Goal: Task Accomplishment & Management: Use online tool/utility

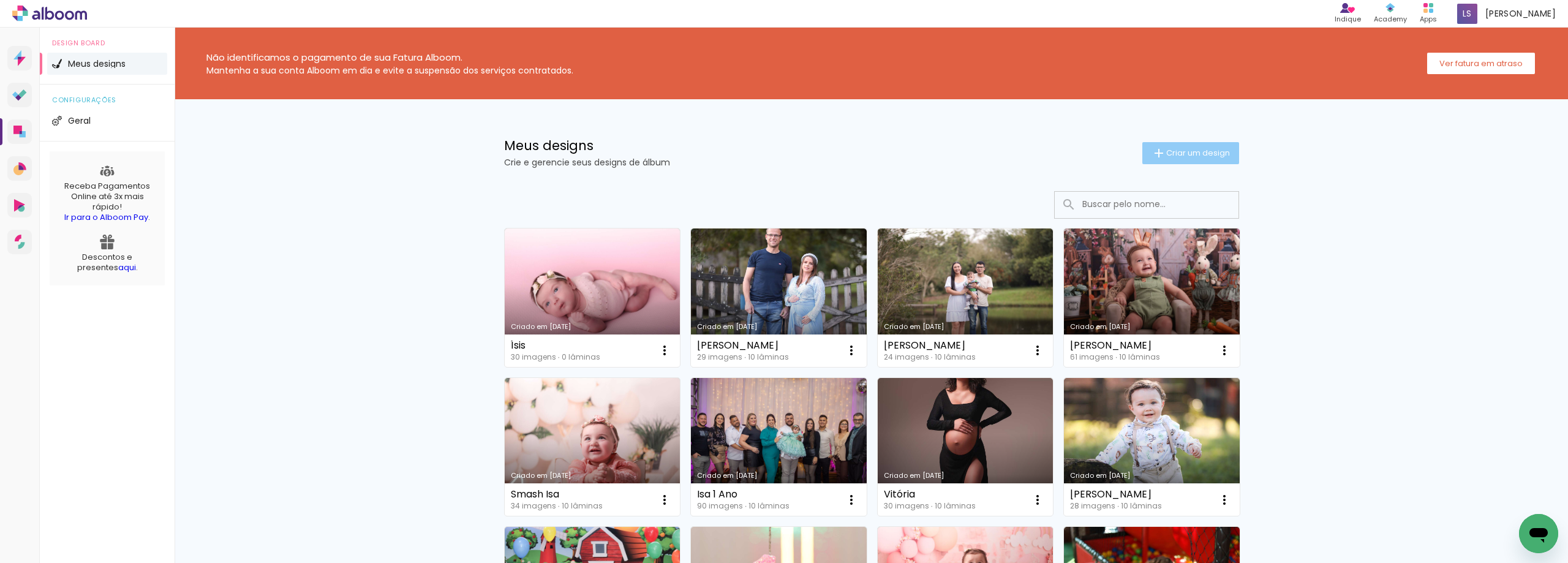
click at [1179, 154] on span "Criar um design" at bounding box center [1198, 153] width 64 height 8
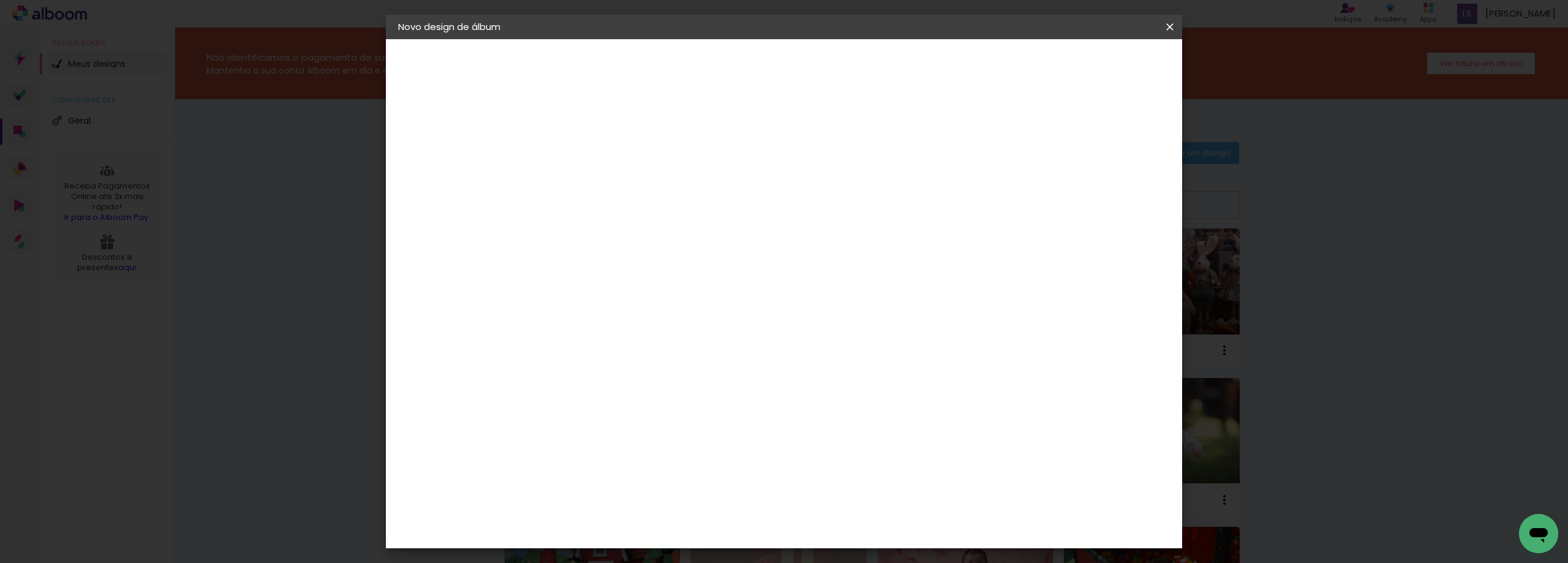
click at [598, 156] on input at bounding box center [598, 165] width 0 height 19
type input "[PERSON_NAME]"
type paper-input "[PERSON_NAME]"
click at [0, 0] on slot "Avançar" at bounding box center [0, 0] width 0 height 0
click at [829, 200] on paper-listbox "Tamanho Livre Sugerir uma encadernadora" at bounding box center [770, 214] width 118 height 115
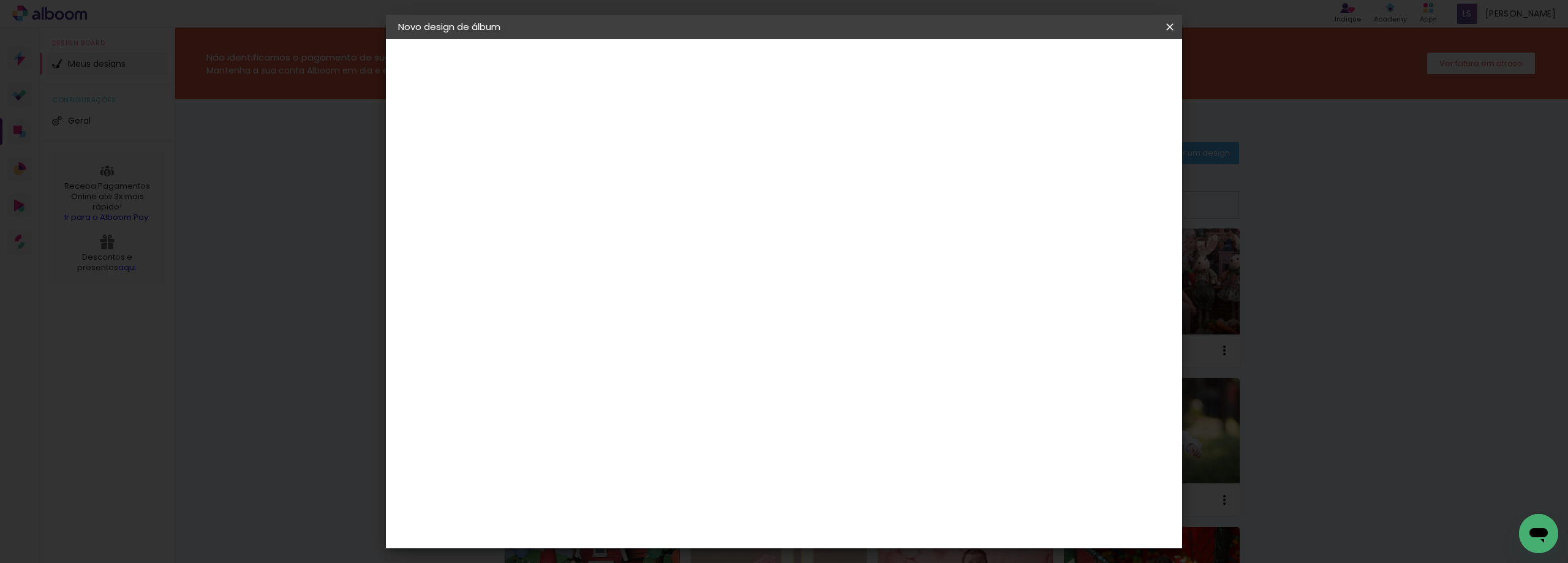
click at [0, 0] on slot "Tamanho Livre" at bounding box center [0, 0] width 0 height 0
click at [0, 0] on slot "Avançar" at bounding box center [0, 0] width 0 height 0
click at [577, 143] on input "2" at bounding box center [590, 141] width 42 height 15
type input "0"
type paper-input "0"
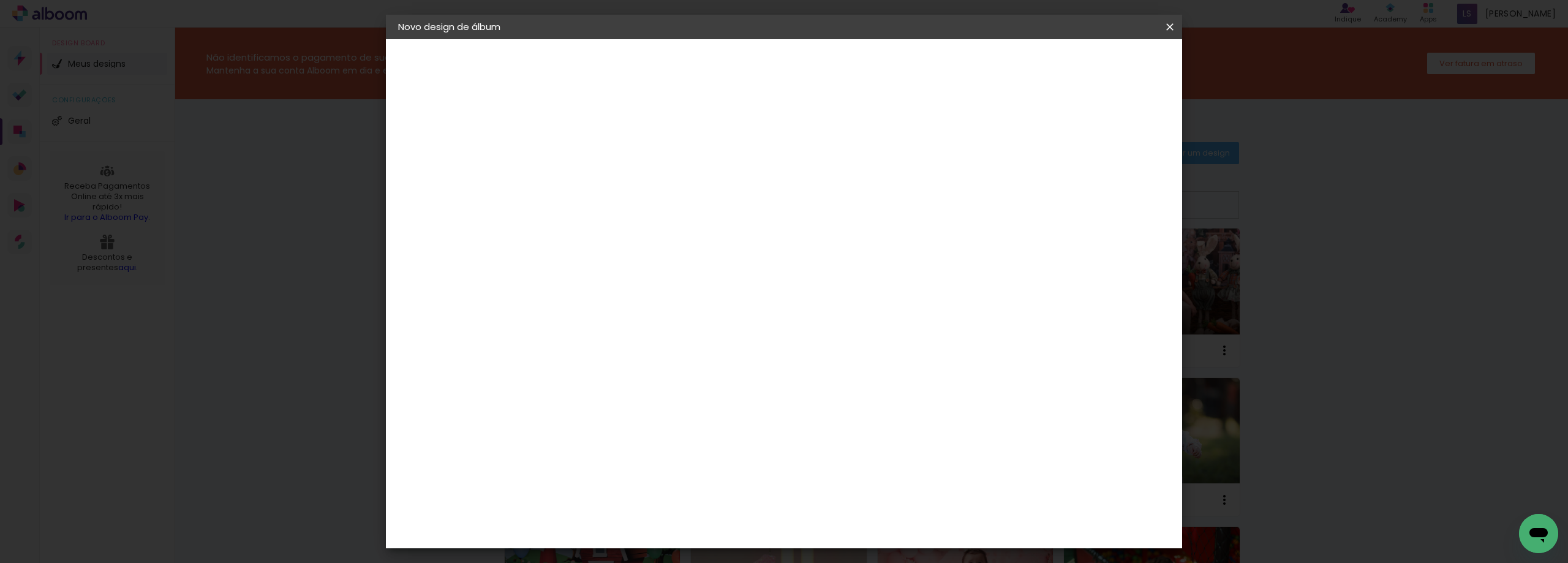
click at [1103, 187] on input "5" at bounding box center [1107, 185] width 22 height 19
click at [1104, 187] on input "5" at bounding box center [1107, 185] width 22 height 19
type input "0"
click at [861, 512] on input "60" at bounding box center [852, 511] width 32 height 19
type input "40"
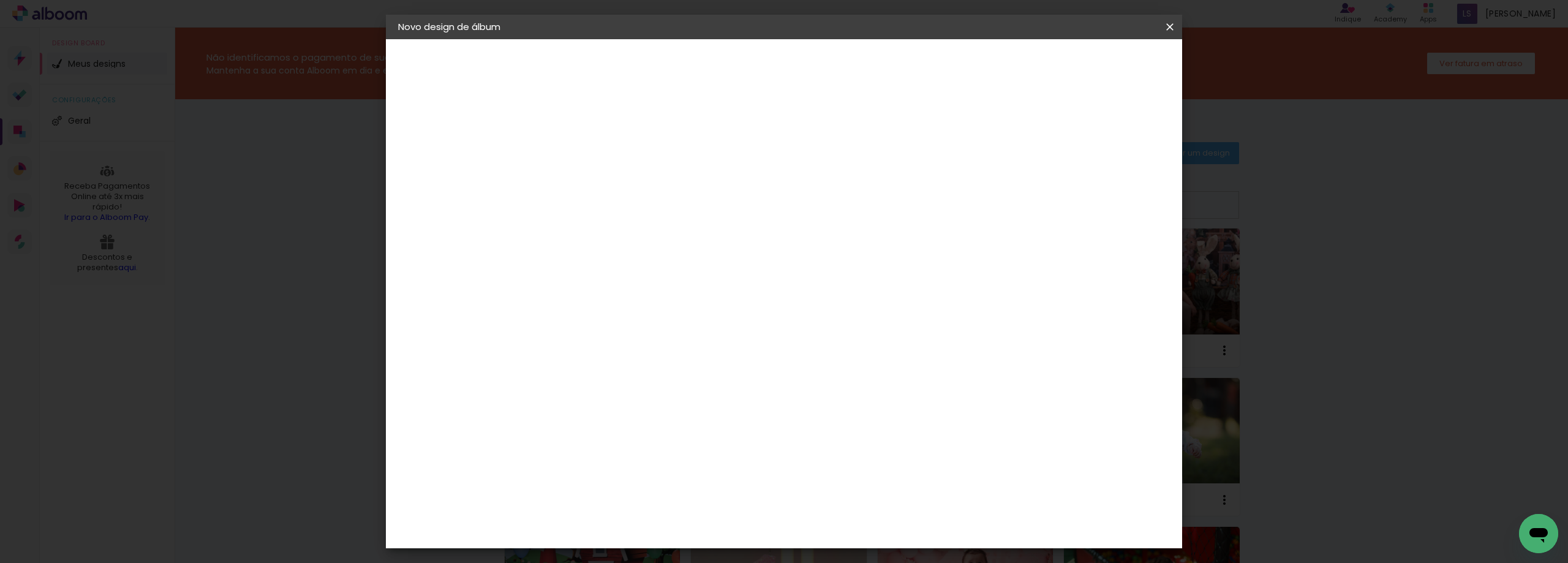
type paper-input "40"
drag, startPoint x: 575, startPoint y: 403, endPoint x: 545, endPoint y: 408, distance: 30.4
click at [545, 39] on quentale-album-spec "Iniciar design Iniciar design" at bounding box center [784, 39] width 796 height 0
type input "3"
type input "15,2"
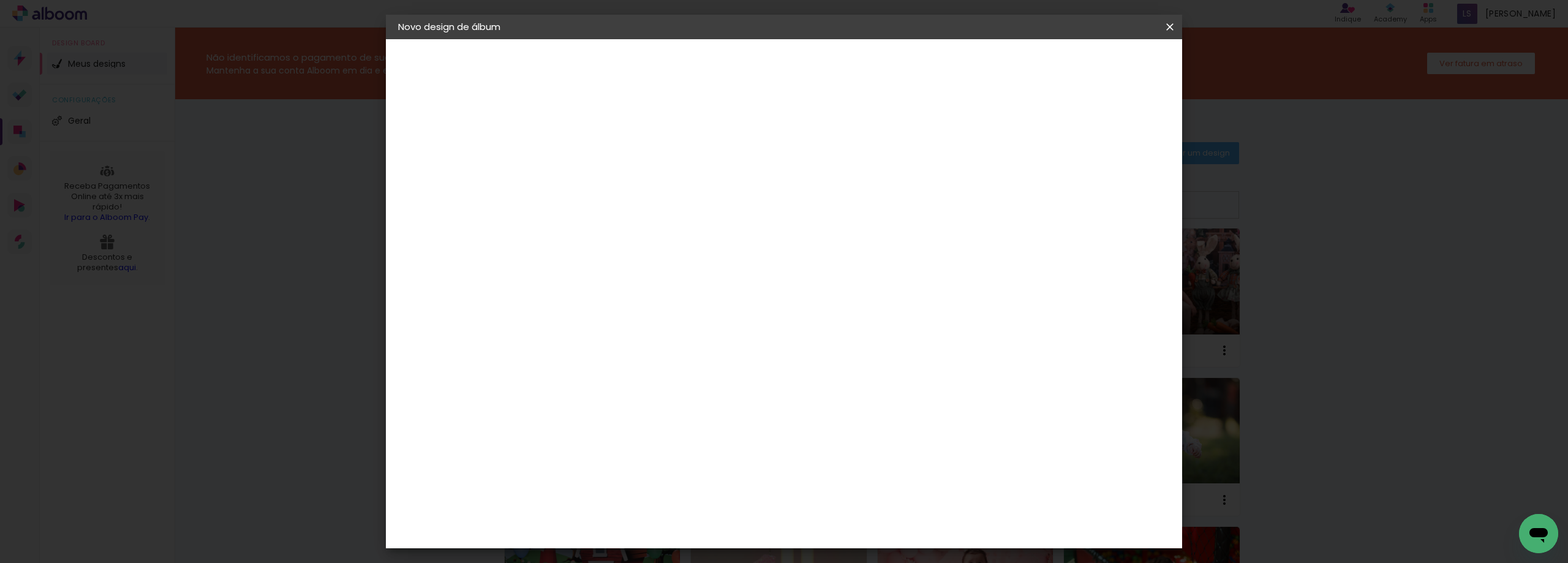
type paper-input "15,2"
click at [1094, 61] on span "Iniciar design" at bounding box center [1065, 64] width 56 height 9
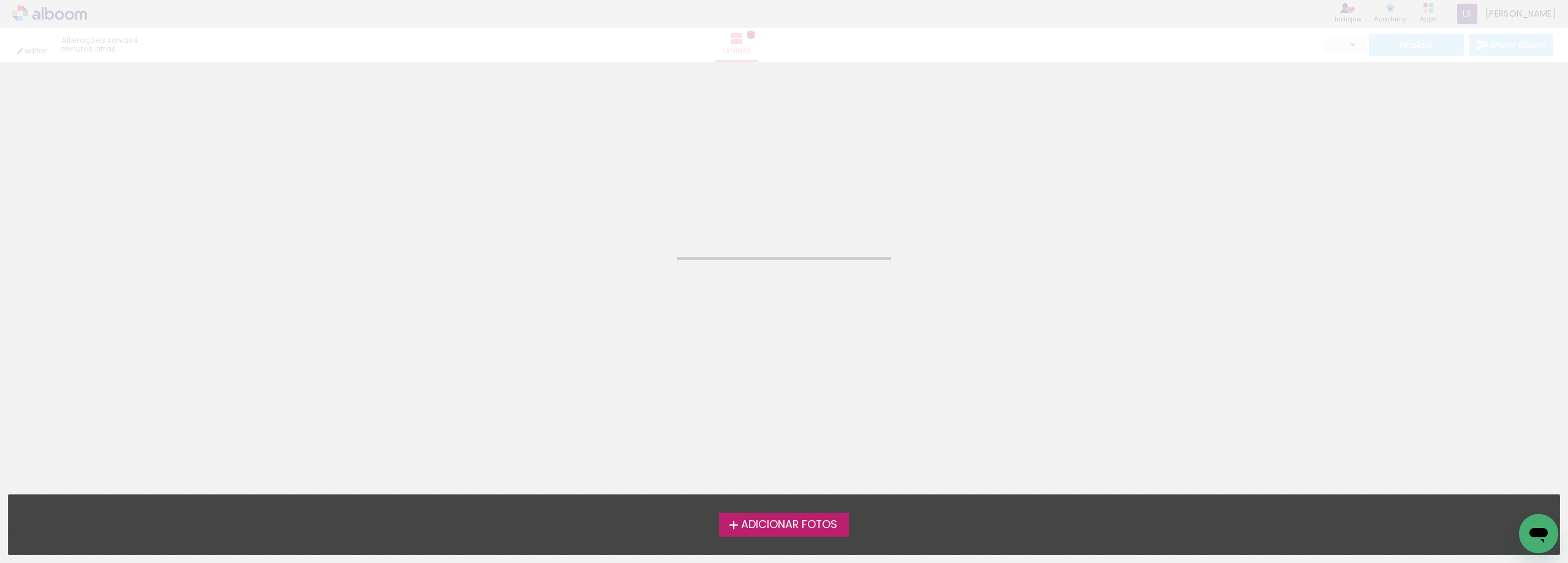
click at [782, 527] on span "Adicionar Fotos" at bounding box center [789, 525] width 96 height 11
click at [0, 0] on input "file" at bounding box center [0, 0] width 0 height 0
click at [782, 527] on span "Adicionar Fotos" at bounding box center [789, 525] width 96 height 11
click at [0, 0] on input "file" at bounding box center [0, 0] width 0 height 0
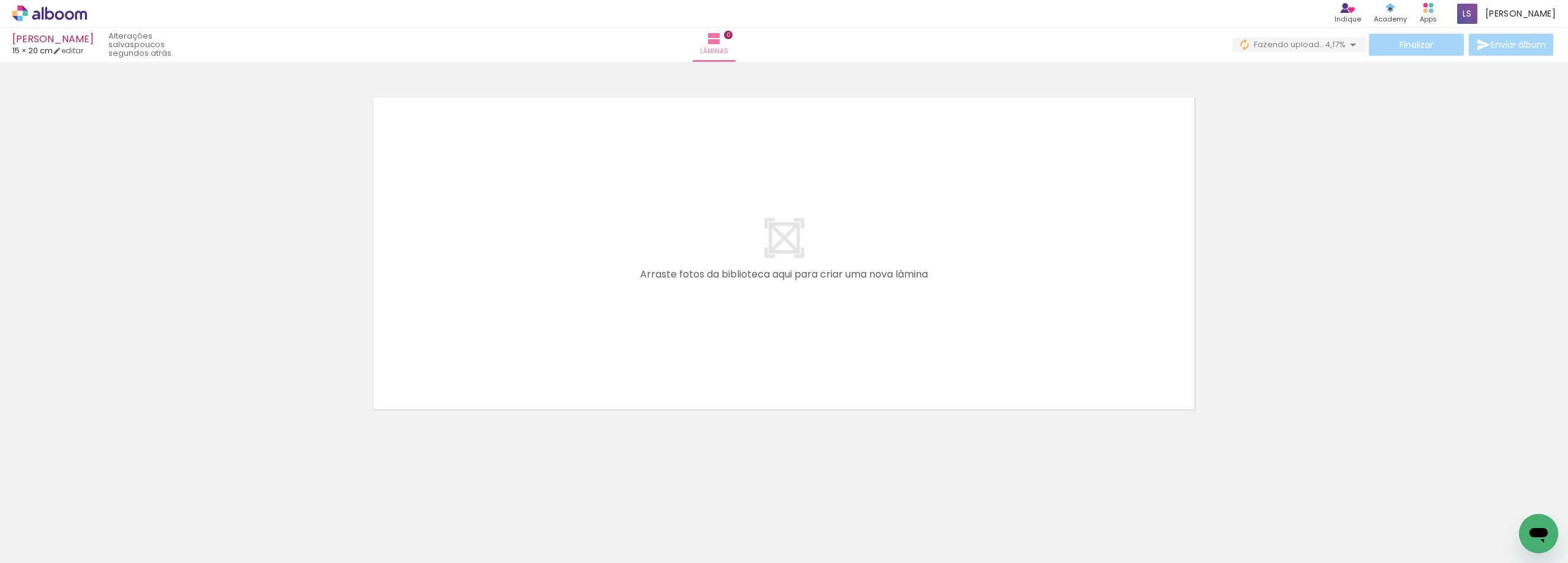
click at [1348, 45] on iron-icon at bounding box center [1353, 45] width 14 height 14
click at [40, 547] on span "Adicionar Fotos" at bounding box center [44, 547] width 37 height 14
click at [0, 0] on input "file" at bounding box center [0, 0] width 0 height 0
click at [53, 19] on icon at bounding box center [49, 13] width 9 height 13
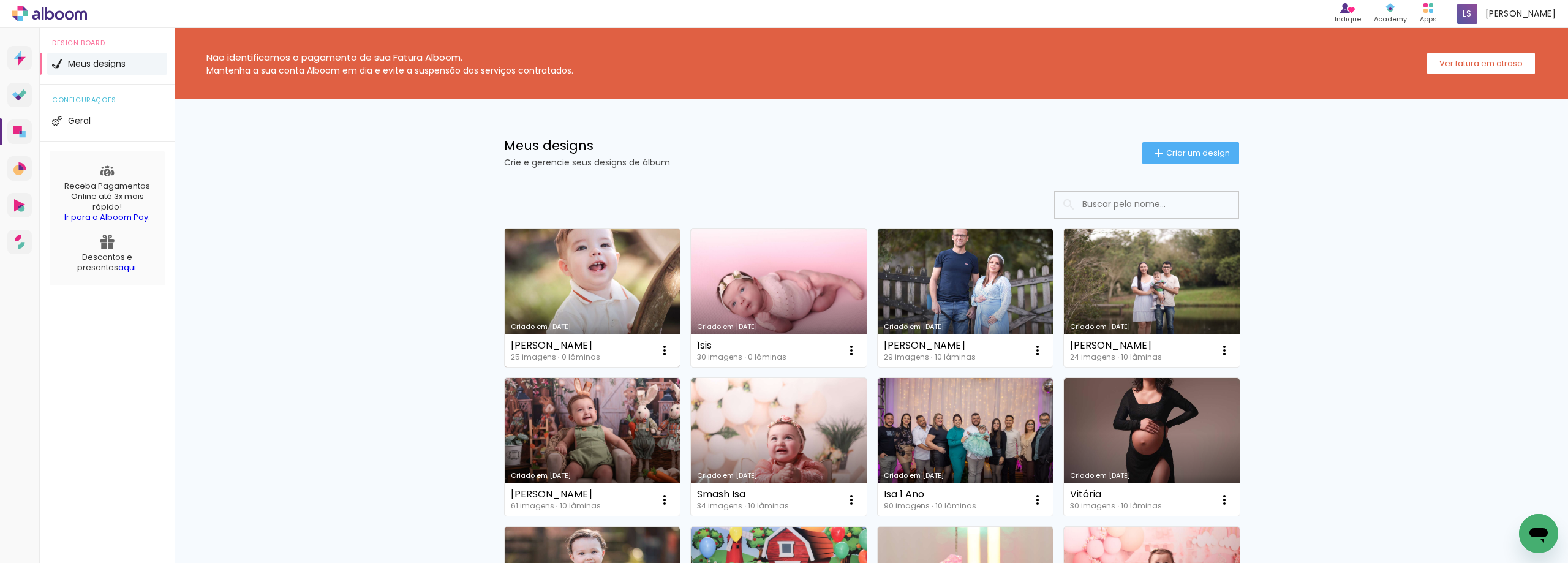
click at [607, 286] on link "Criado em [DATE]" at bounding box center [593, 298] width 176 height 139
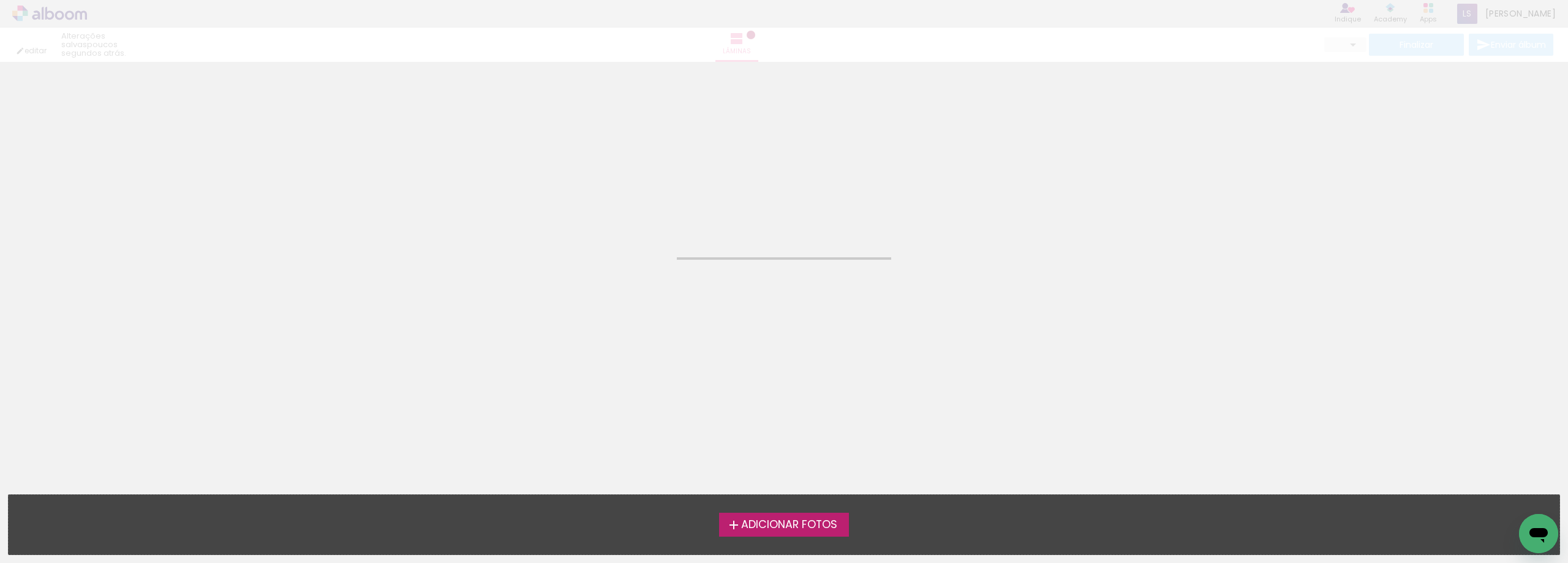
click at [607, 286] on neon-animated-pages "Confirmar Cancelar" at bounding box center [784, 312] width 1568 height 501
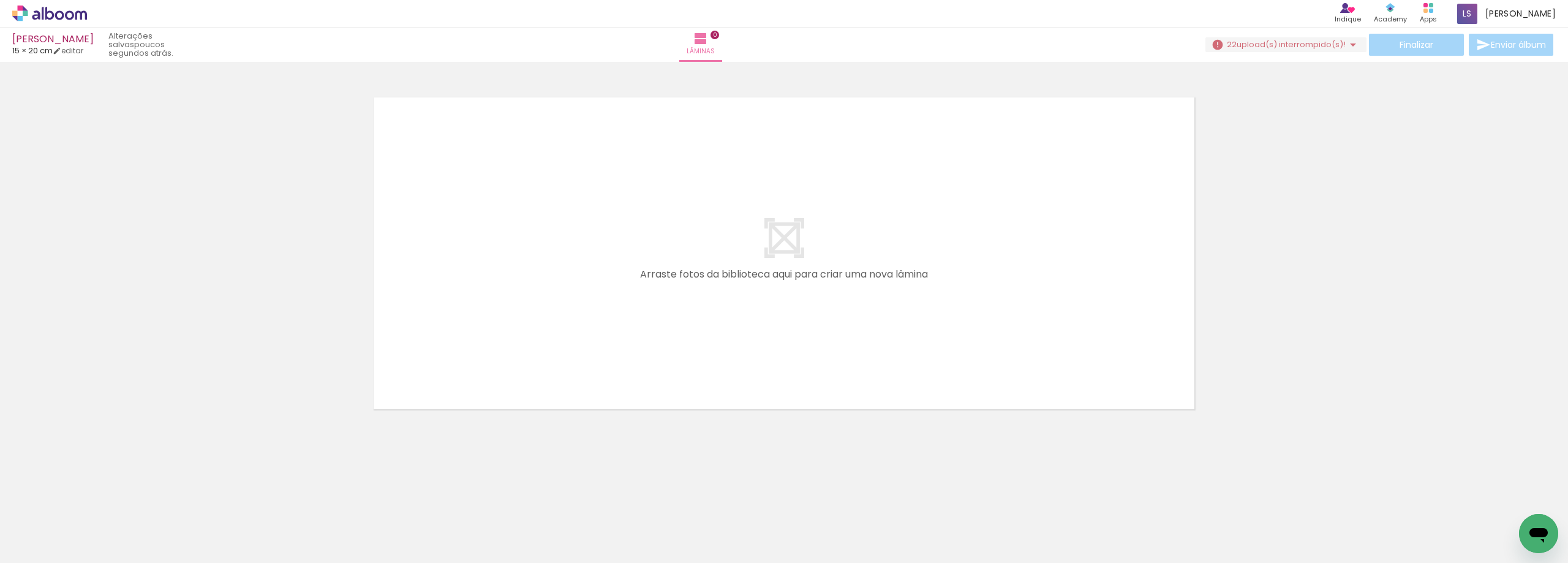
click at [56, 544] on span "Adicionar Fotos" at bounding box center [44, 547] width 37 height 14
click at [0, 0] on input "file" at bounding box center [0, 0] width 0 height 0
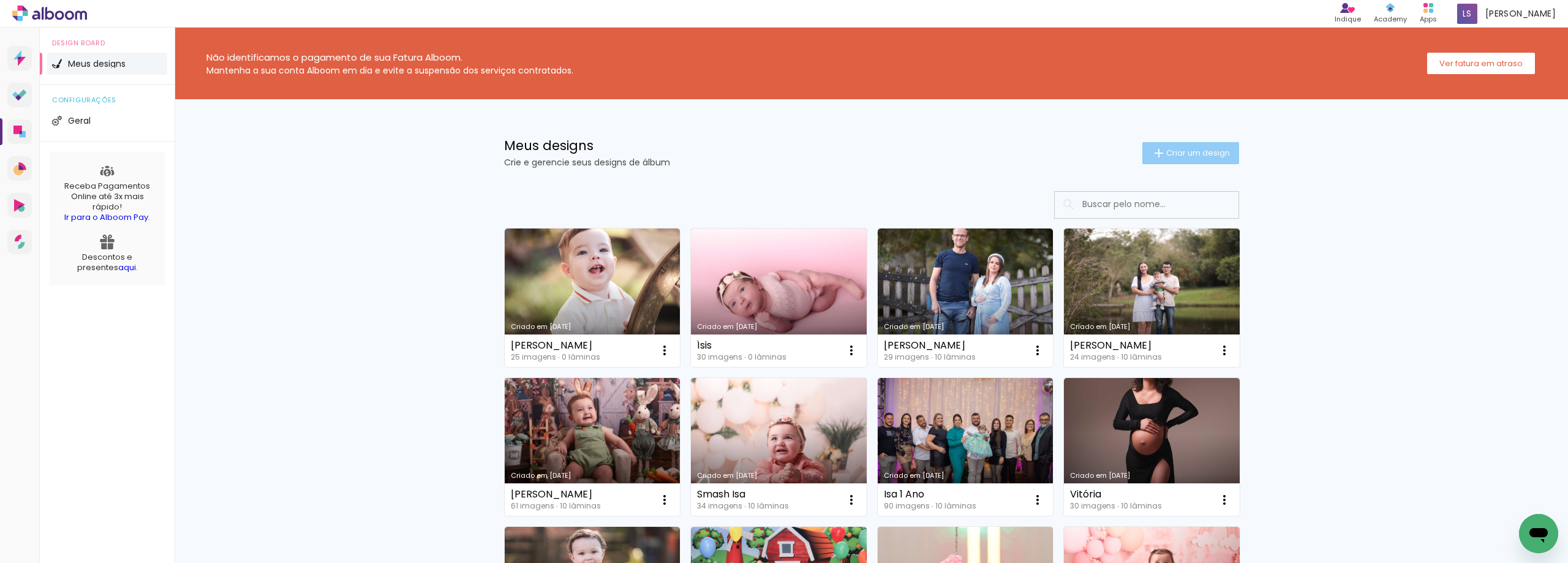
click at [1182, 156] on span "Criar um design" at bounding box center [1198, 153] width 64 height 8
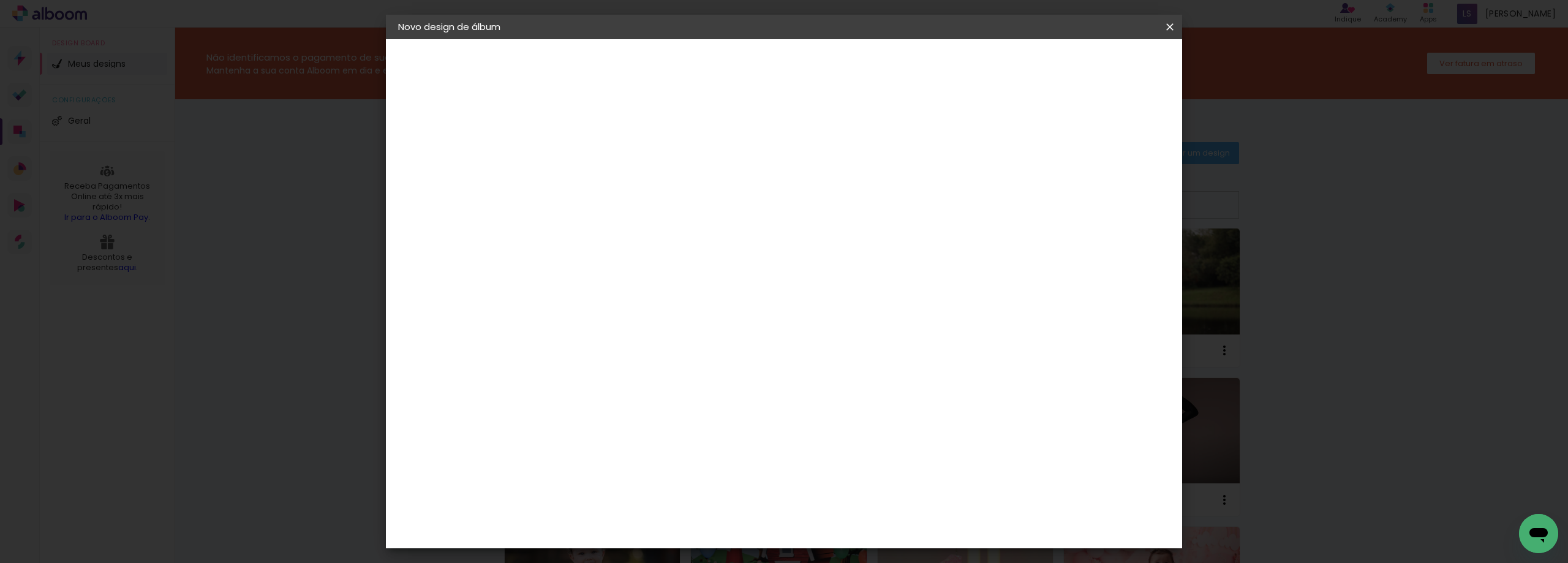
click at [598, 166] on input at bounding box center [598, 165] width 0 height 19
type input "m"
type input "Mensal Arthur"
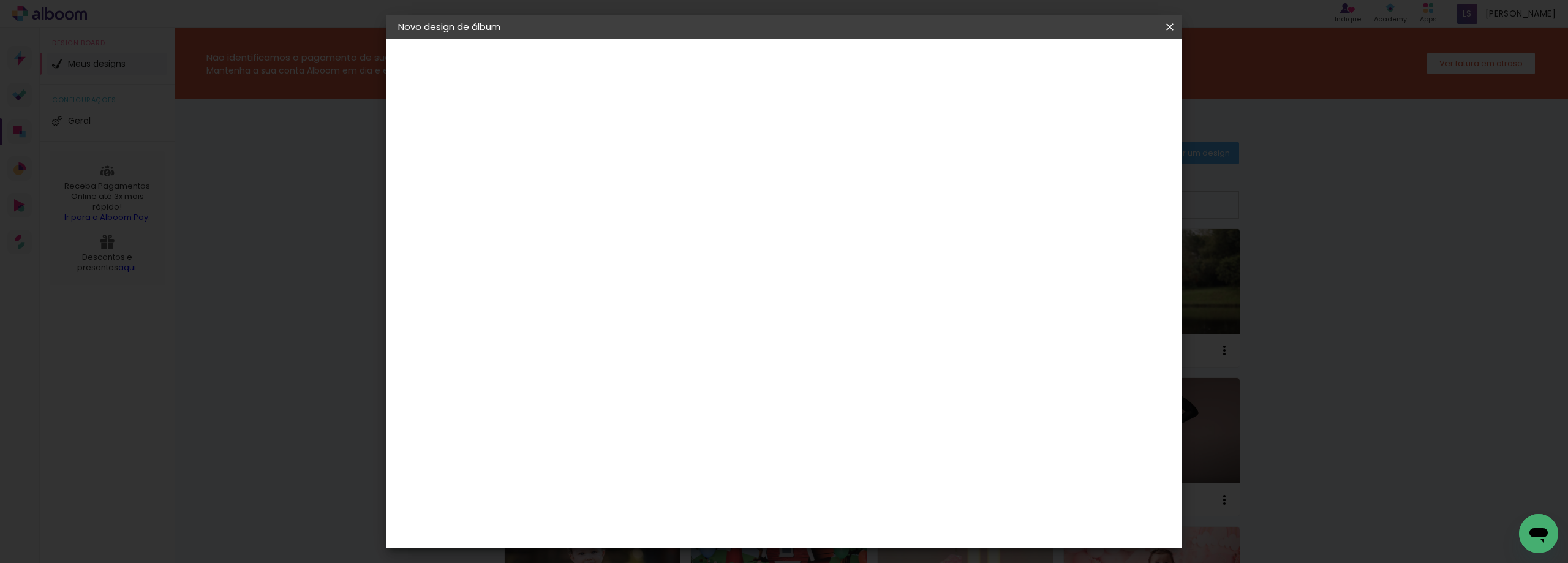
type paper-input "Mensal Arthur"
click at [724, 72] on paper-button "Avançar" at bounding box center [694, 65] width 60 height 21
click at [829, 194] on paper-item "Tamanho Livre" at bounding box center [770, 186] width 118 height 27
click at [0, 0] on slot "Avançar" at bounding box center [0, 0] width 0 height 0
click at [581, 136] on input "2" at bounding box center [590, 141] width 42 height 15
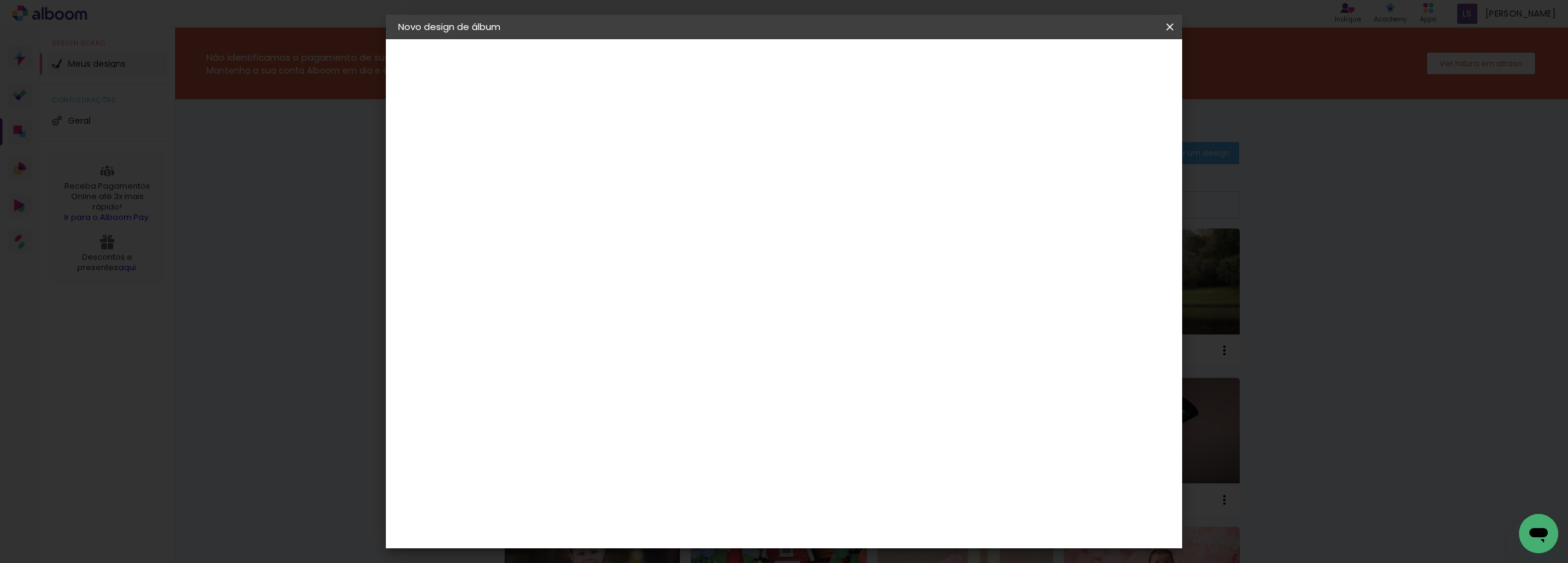
type input "0"
type paper-input "0"
click at [1107, 180] on input "5" at bounding box center [1107, 185] width 22 height 19
type input "0"
click at [571, 346] on input "30" at bounding box center [560, 348] width 32 height 19
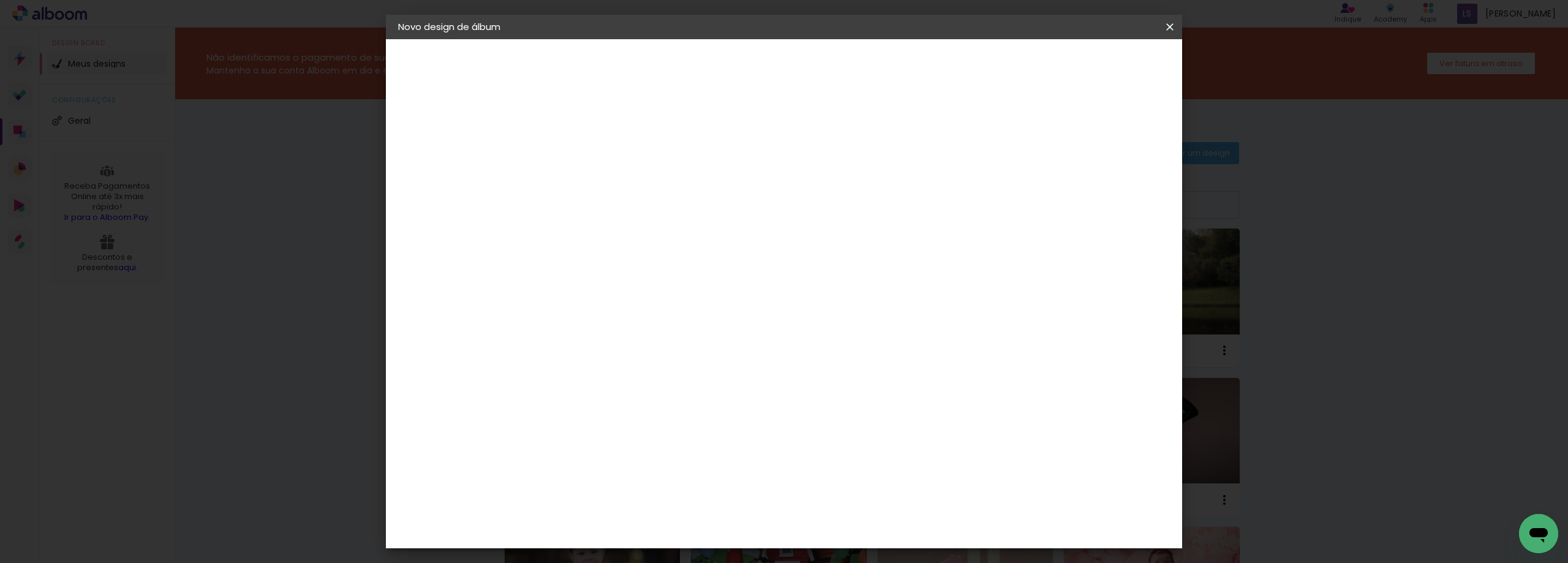
type input "20"
type paper-input "20"
click at [862, 435] on input "60" at bounding box center [852, 431] width 32 height 19
type input "40"
type paper-input "40"
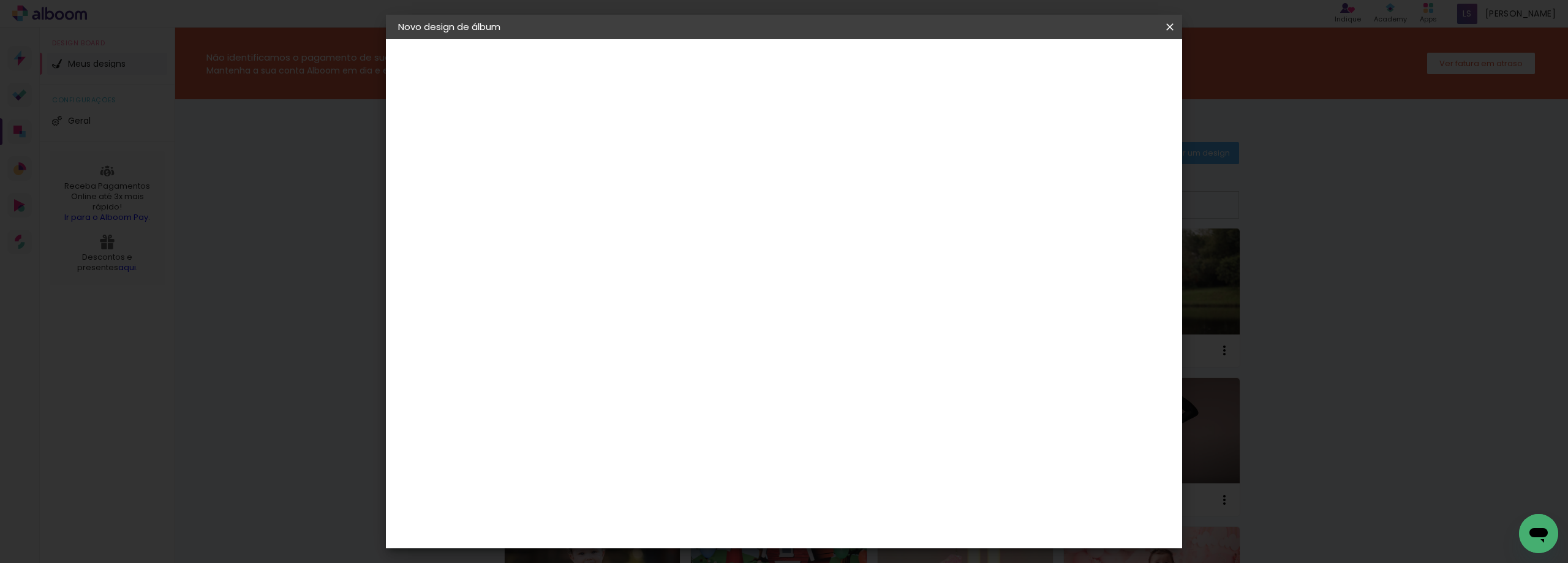
click at [1108, 75] on header "Tamanho livre Defina a largura, altura e sangria das lâminas. Voltar Iniciar de…" at bounding box center [835, 71] width 579 height 63
click at [1094, 68] on span "Iniciar design" at bounding box center [1065, 64] width 56 height 9
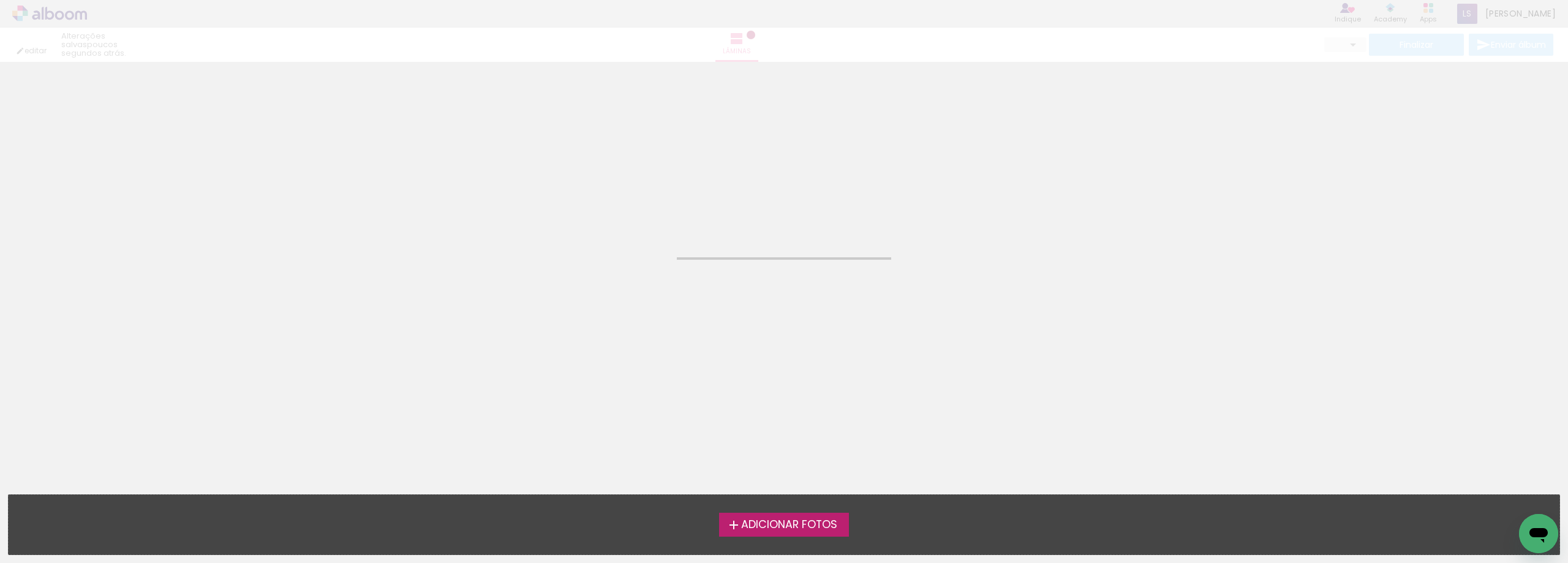
click at [753, 514] on label "Adicionar Fotos" at bounding box center [784, 525] width 130 height 23
click at [0, 0] on input "file" at bounding box center [0, 0] width 0 height 0
click at [753, 514] on label "Adicionar Fotos" at bounding box center [784, 525] width 130 height 23
click at [0, 0] on input "file" at bounding box center [0, 0] width 0 height 0
